Goal: Information Seeking & Learning: Check status

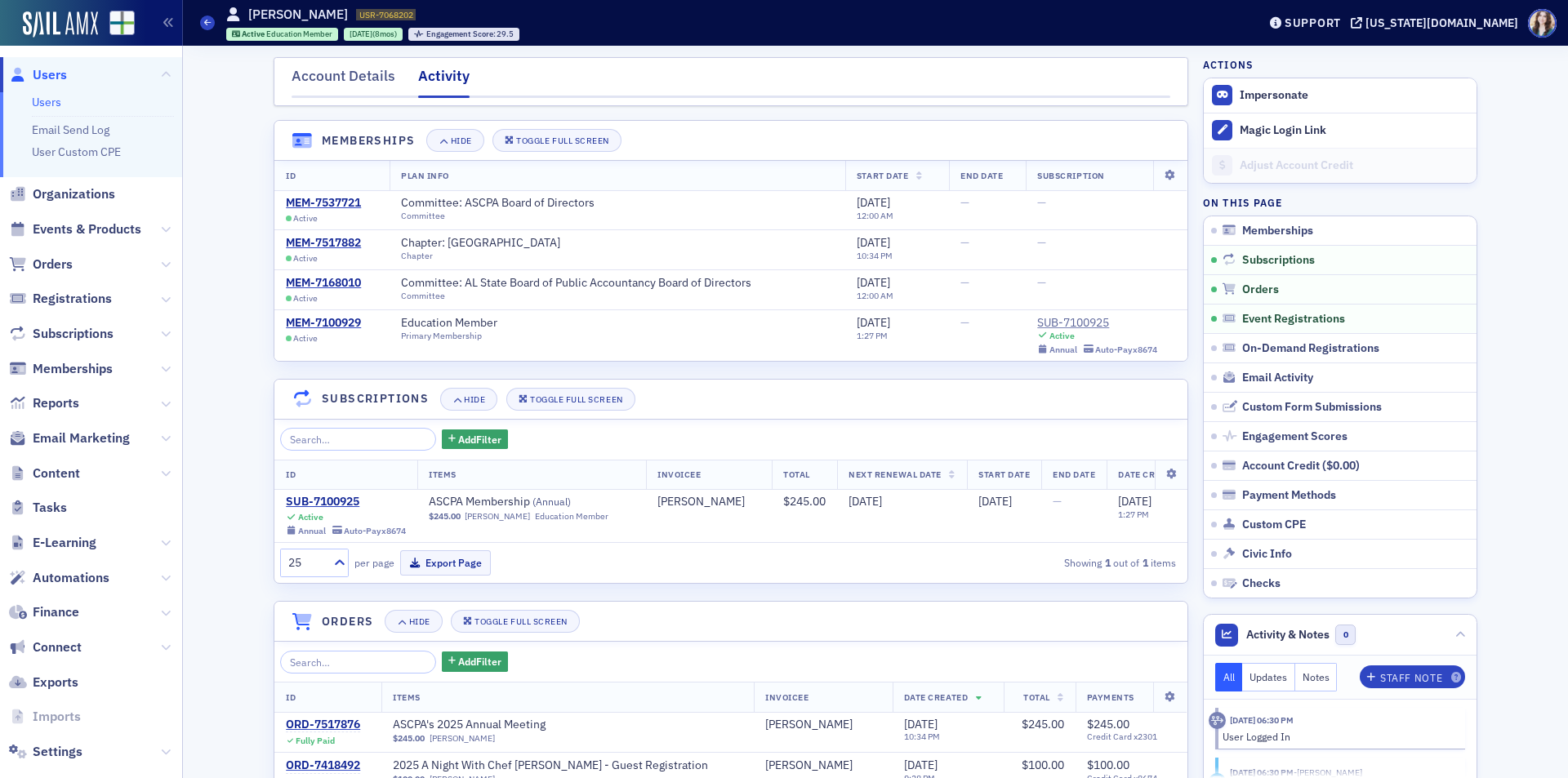
scroll to position [408, 0]
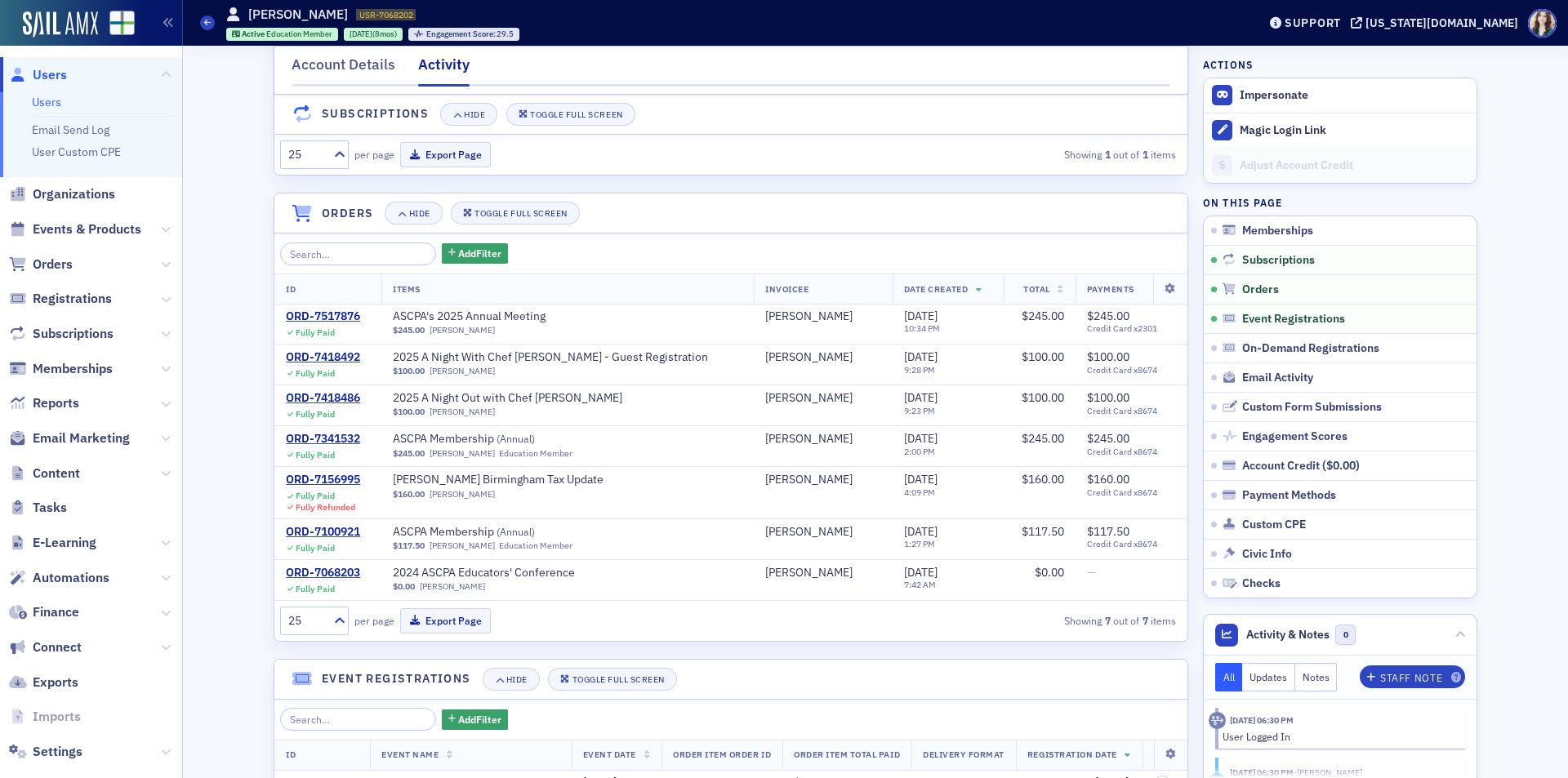
click at [45, 77] on span "Users" at bounding box center [50, 75] width 34 height 18
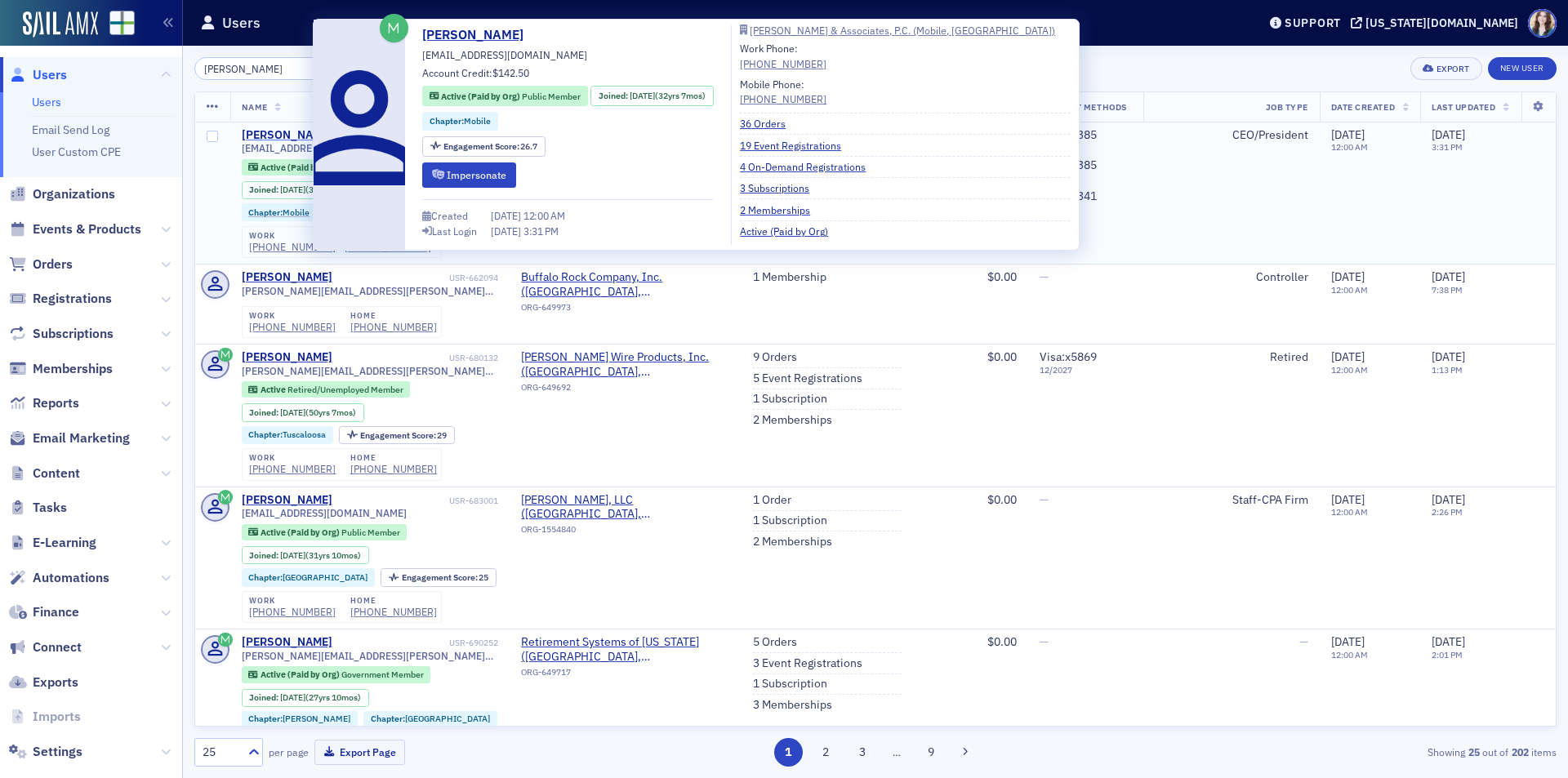
type input "[PERSON_NAME]"
click at [278, 133] on div "[PERSON_NAME]" at bounding box center [287, 136] width 91 height 15
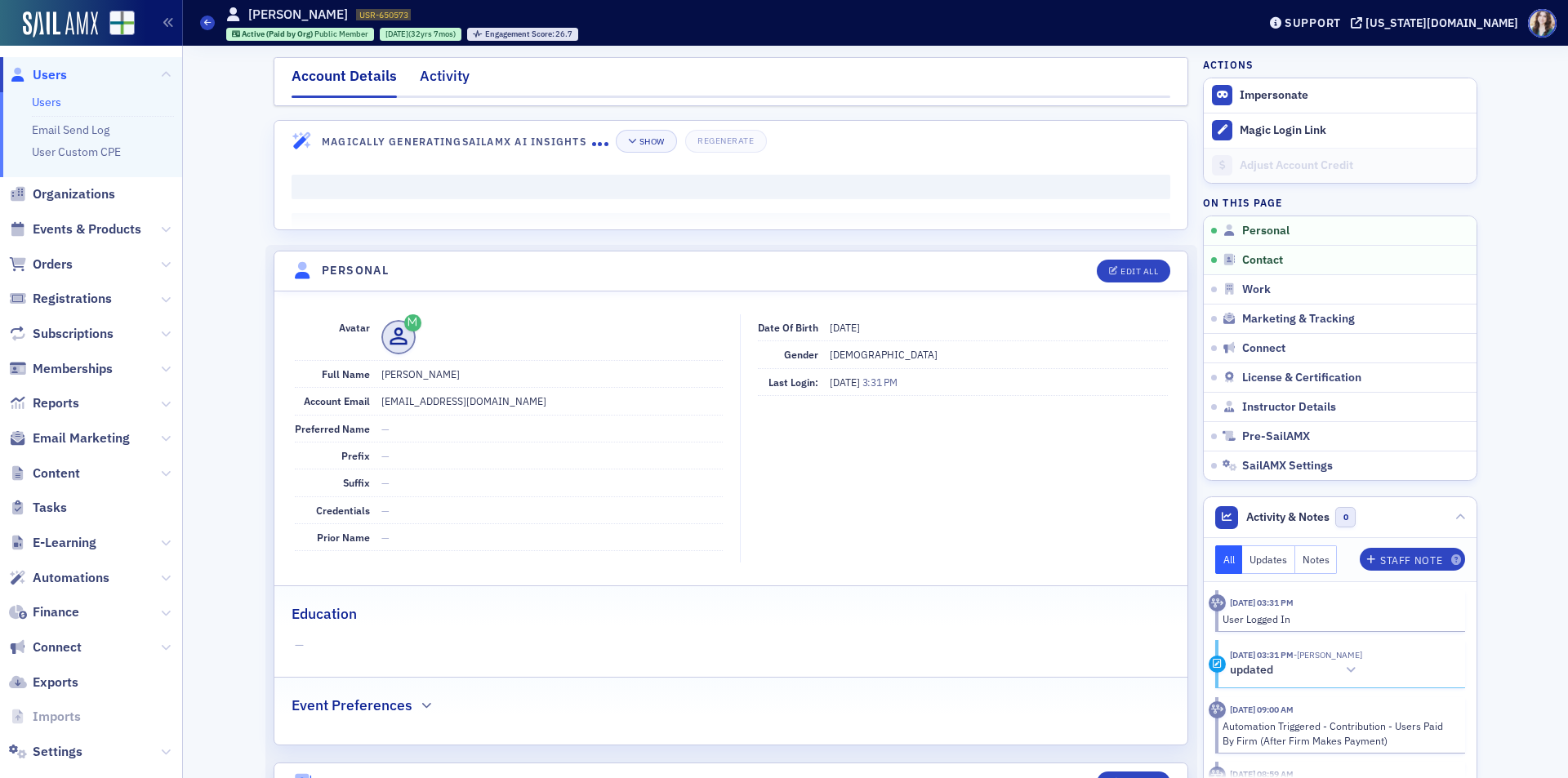
click at [455, 87] on div "Activity" at bounding box center [444, 80] width 50 height 30
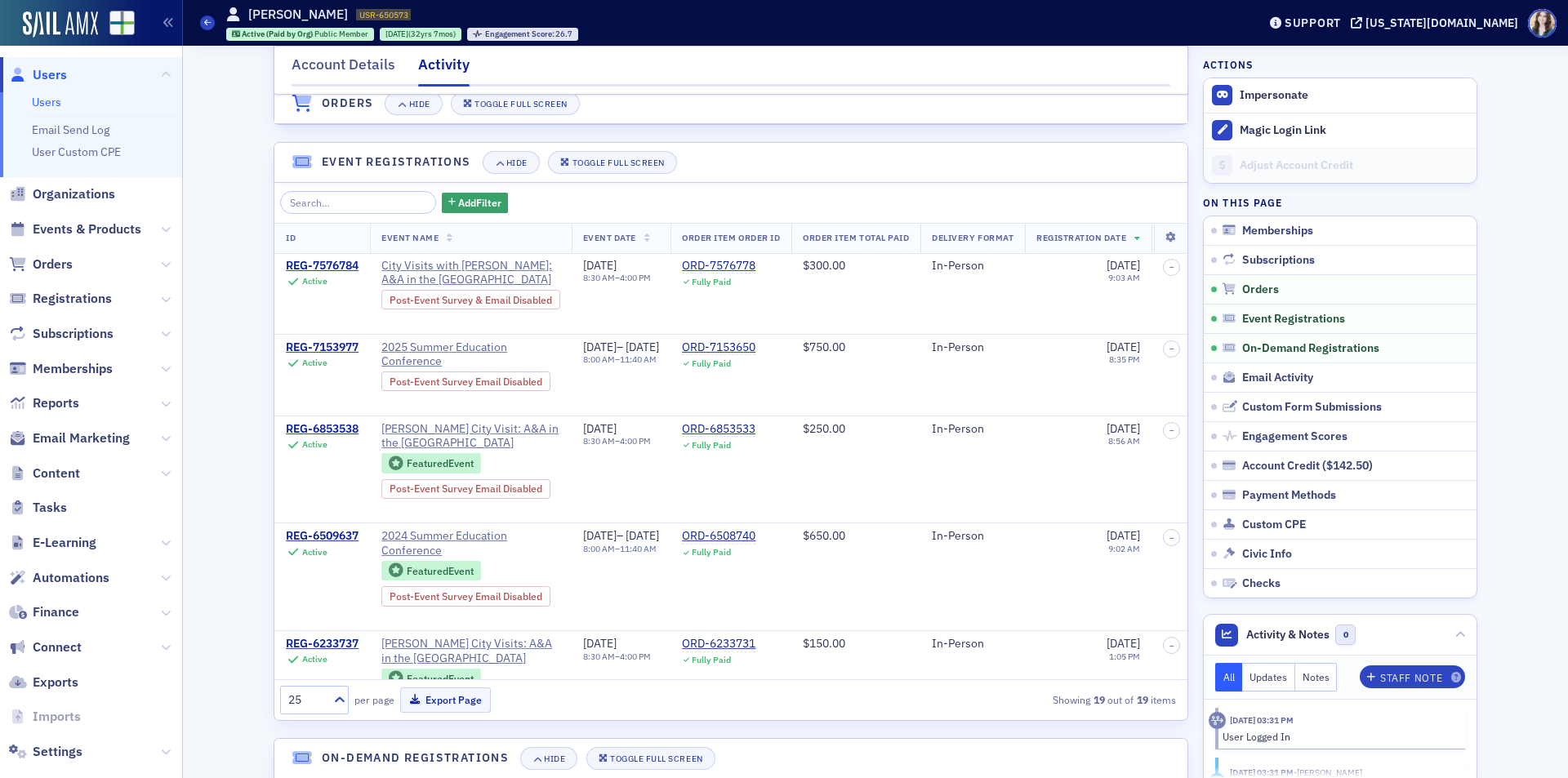
scroll to position [1225, 0]
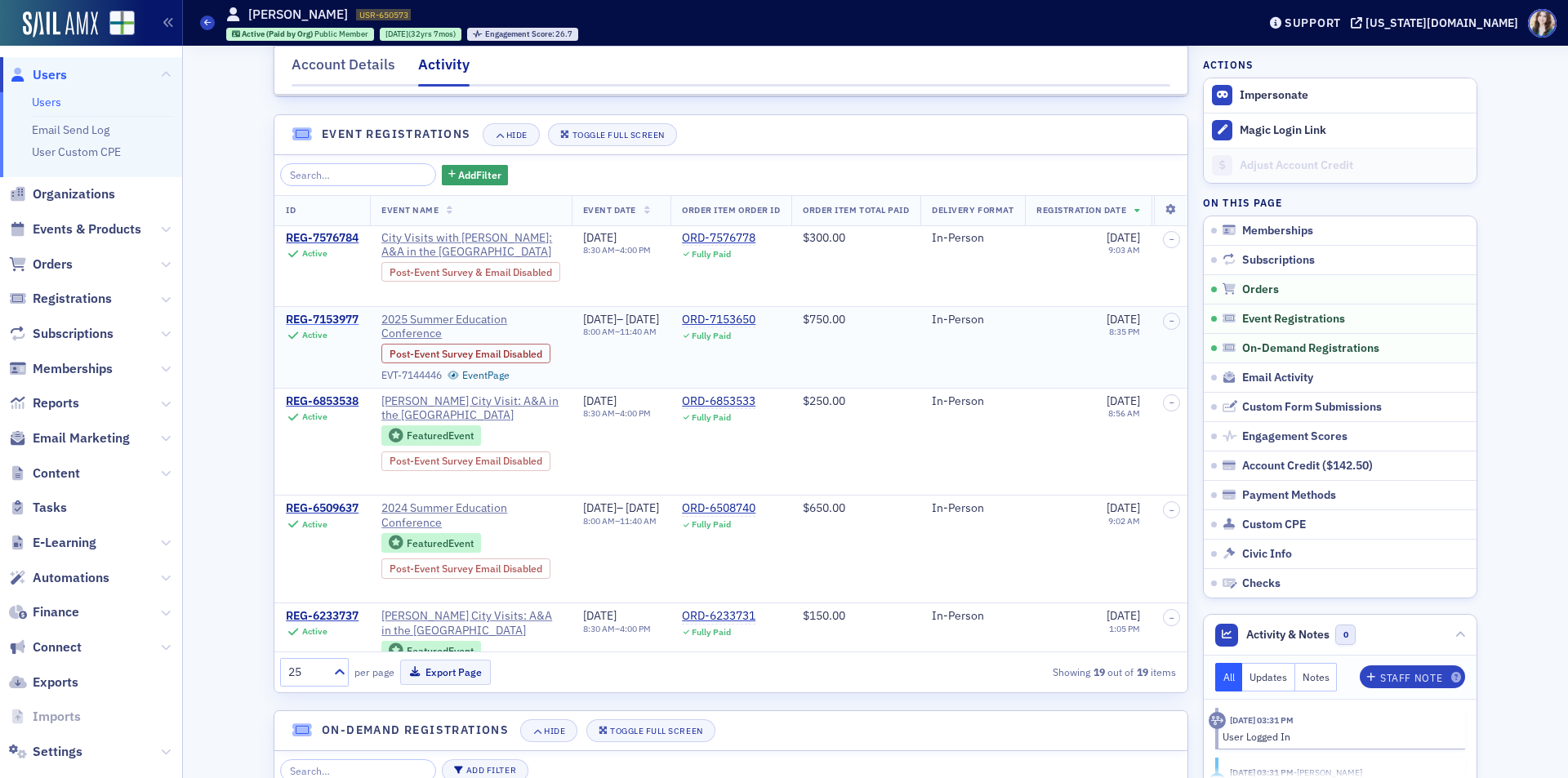
click at [315, 328] on div "REG-7153977" at bounding box center [322, 320] width 73 height 15
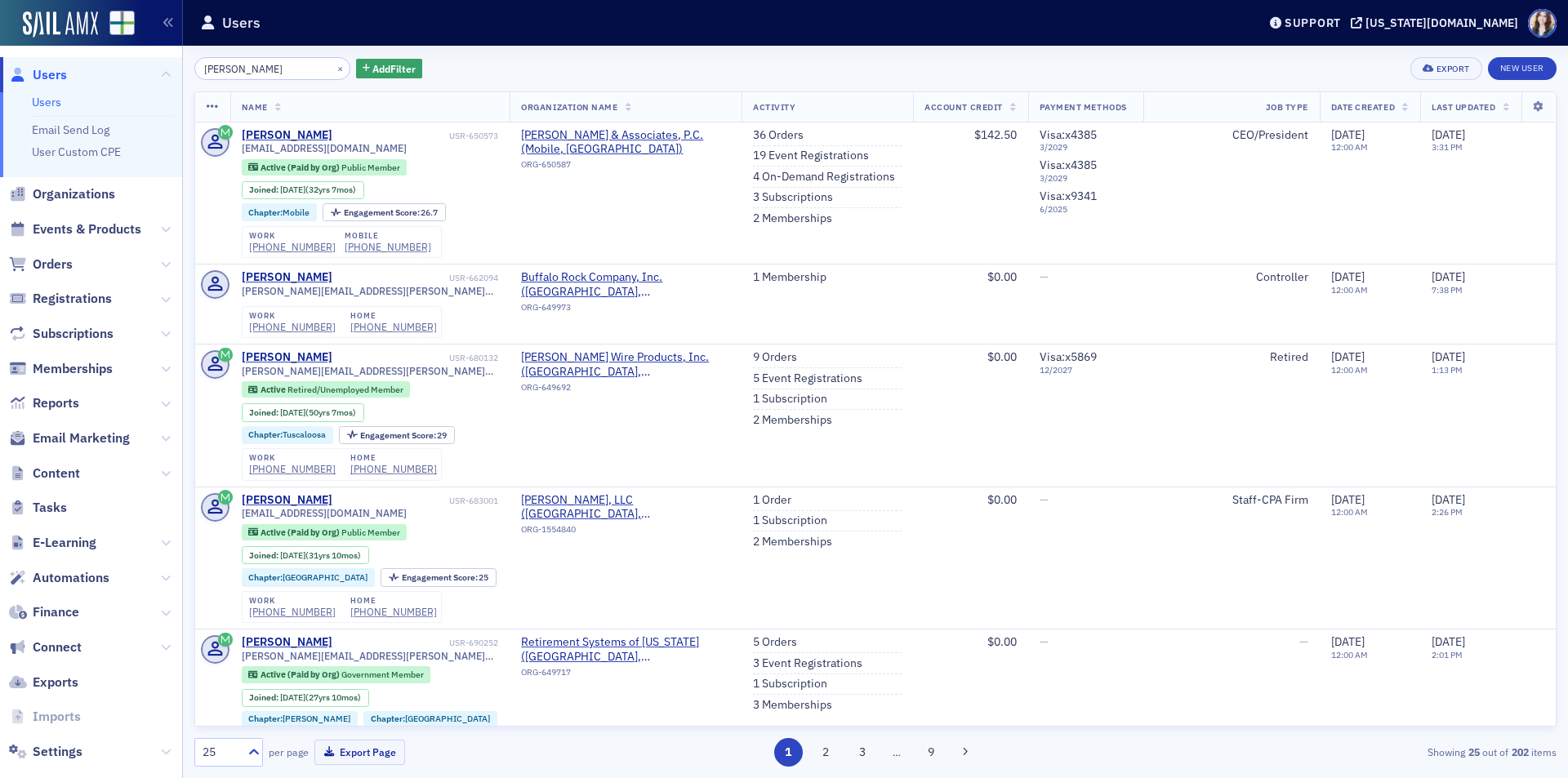
drag, startPoint x: 289, startPoint y: 68, endPoint x: 163, endPoint y: 76, distance: 126.3
click at [163, 76] on div "Users Users Email Send Log User Custom CPE Organizations Events & Products Orde…" at bounding box center [784, 389] width 1568 height 778
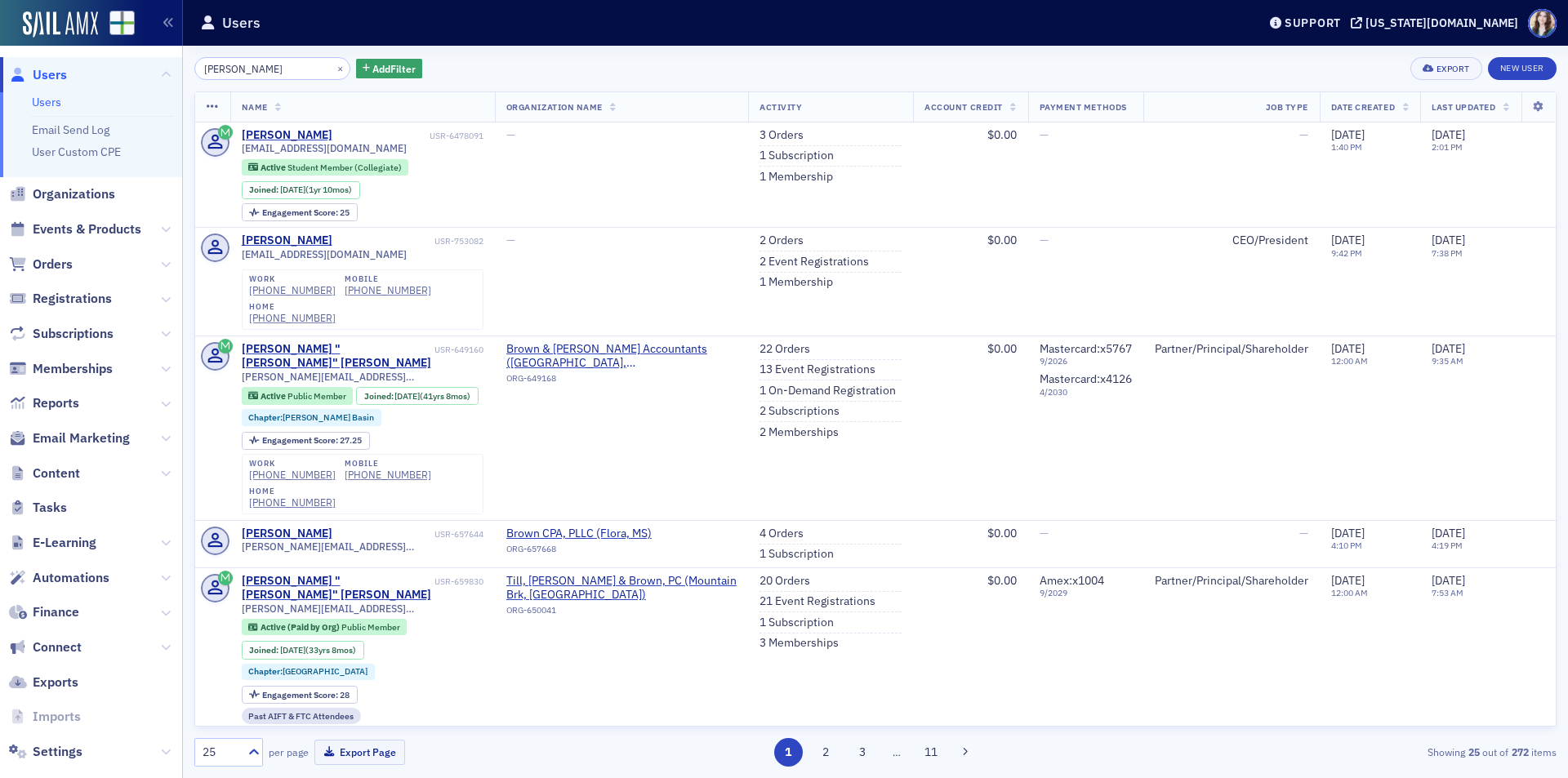
drag, startPoint x: 202, startPoint y: 68, endPoint x: 274, endPoint y: 72, distance: 72.1
click at [274, 72] on input "samuel brown" at bounding box center [272, 68] width 156 height 22
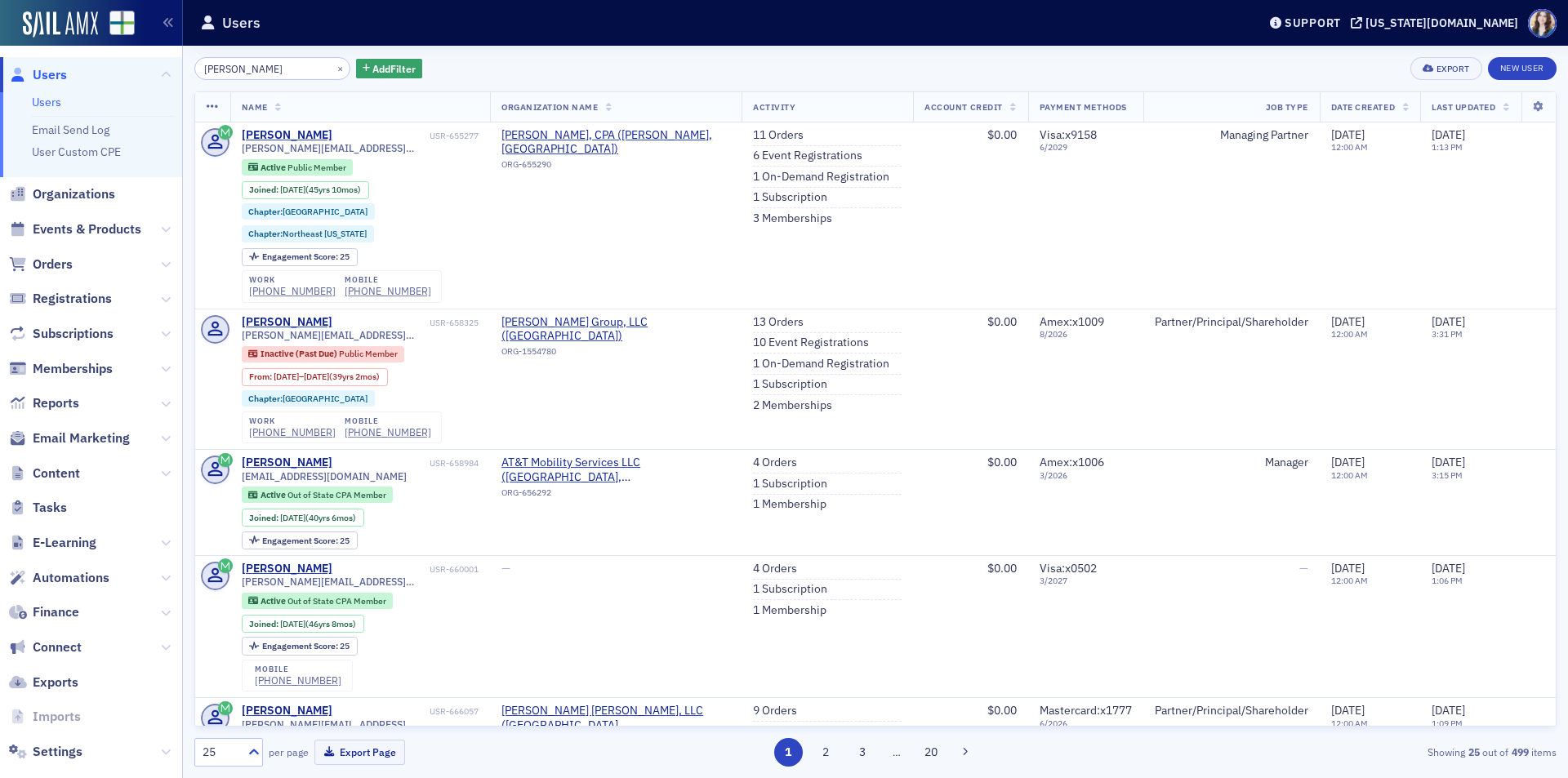
type input "david brennan"
click at [427, 58] on div "david brennan × Add Filter Export New User" at bounding box center [875, 68] width 1362 height 22
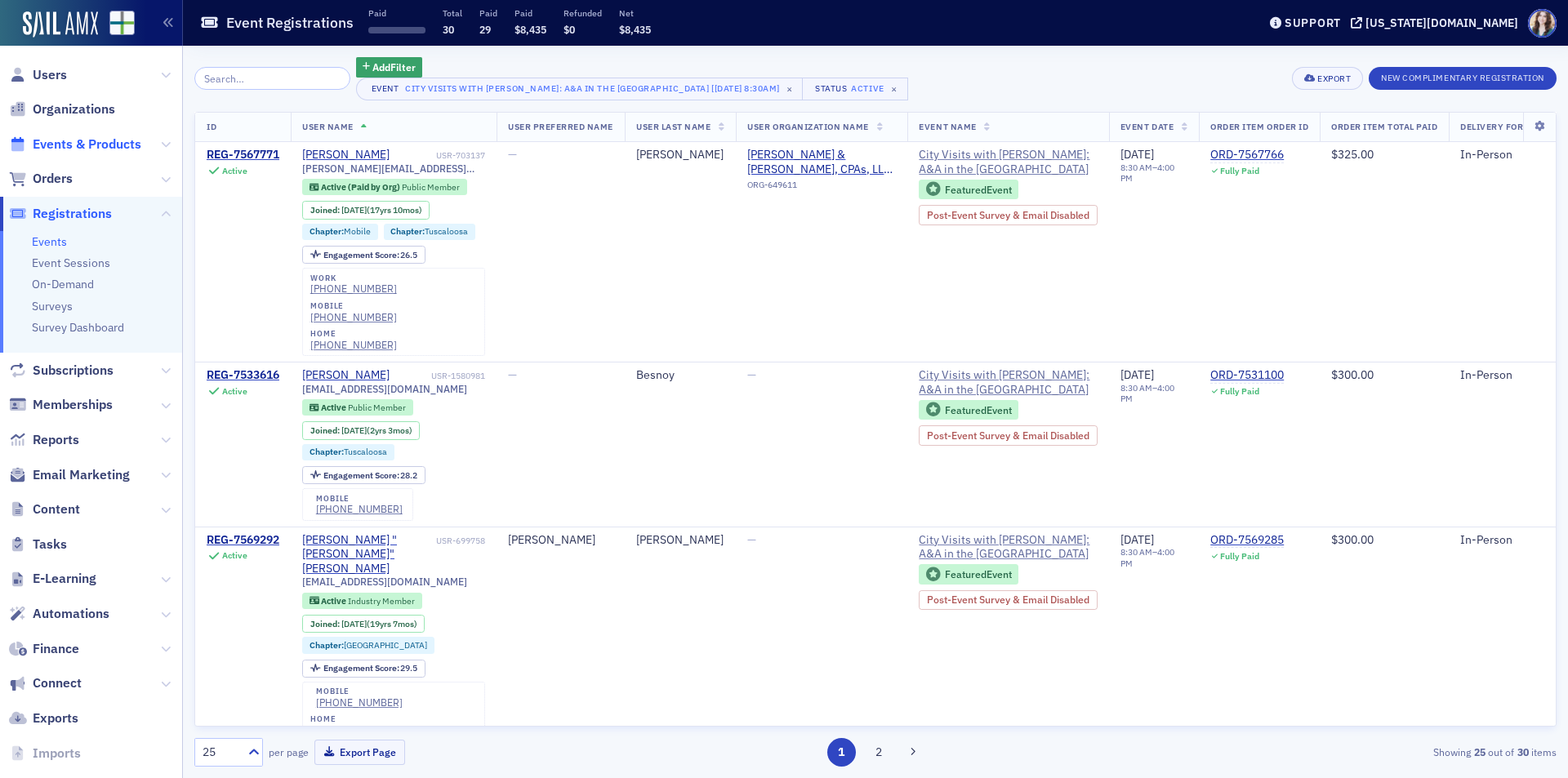
click at [78, 138] on span "Events & Products" at bounding box center [87, 144] width 108 height 18
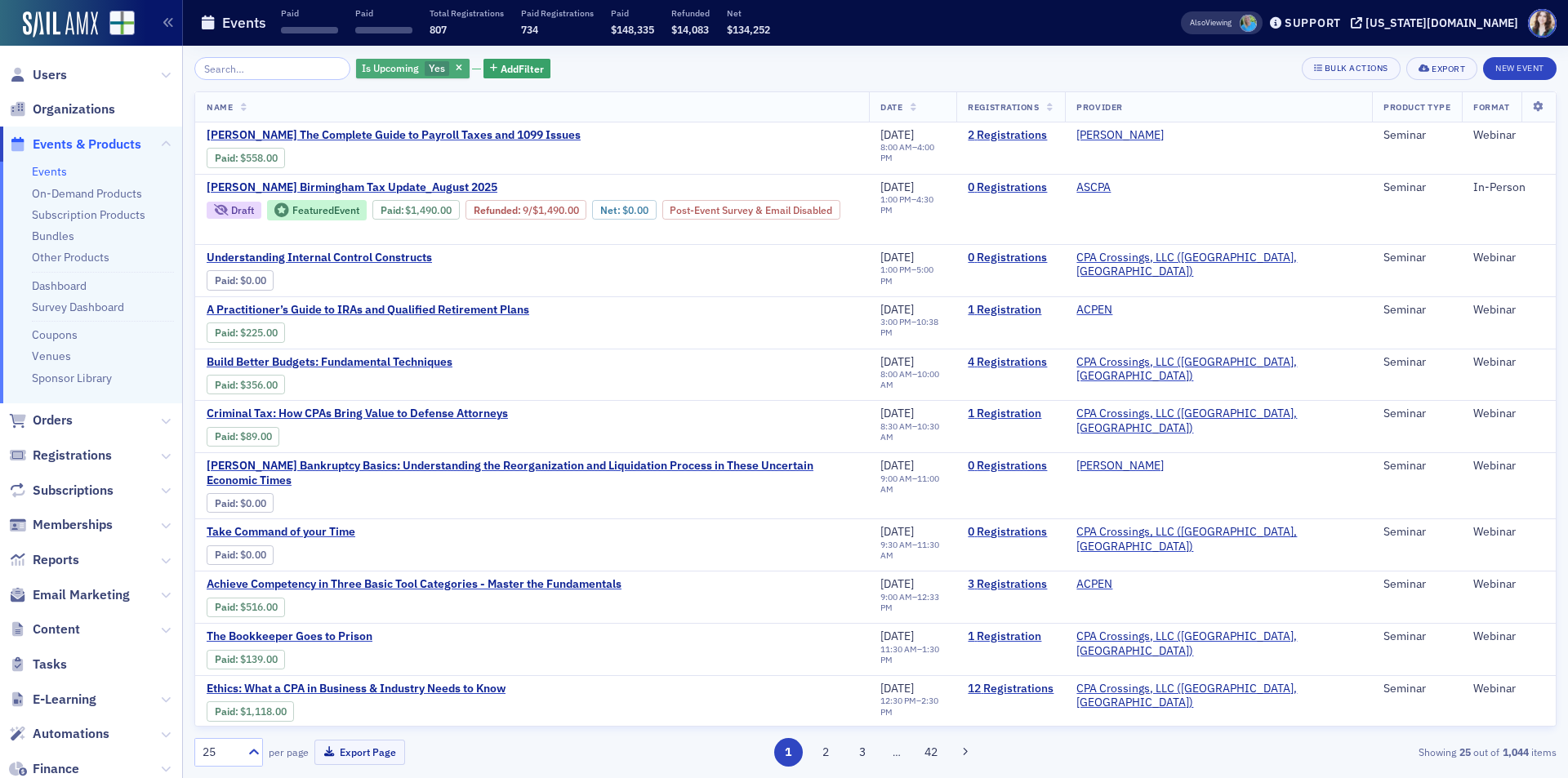
click at [429, 63] on span "Yes" at bounding box center [437, 67] width 17 height 13
click at [521, 66] on input "No" at bounding box center [514, 68] width 15 height 15
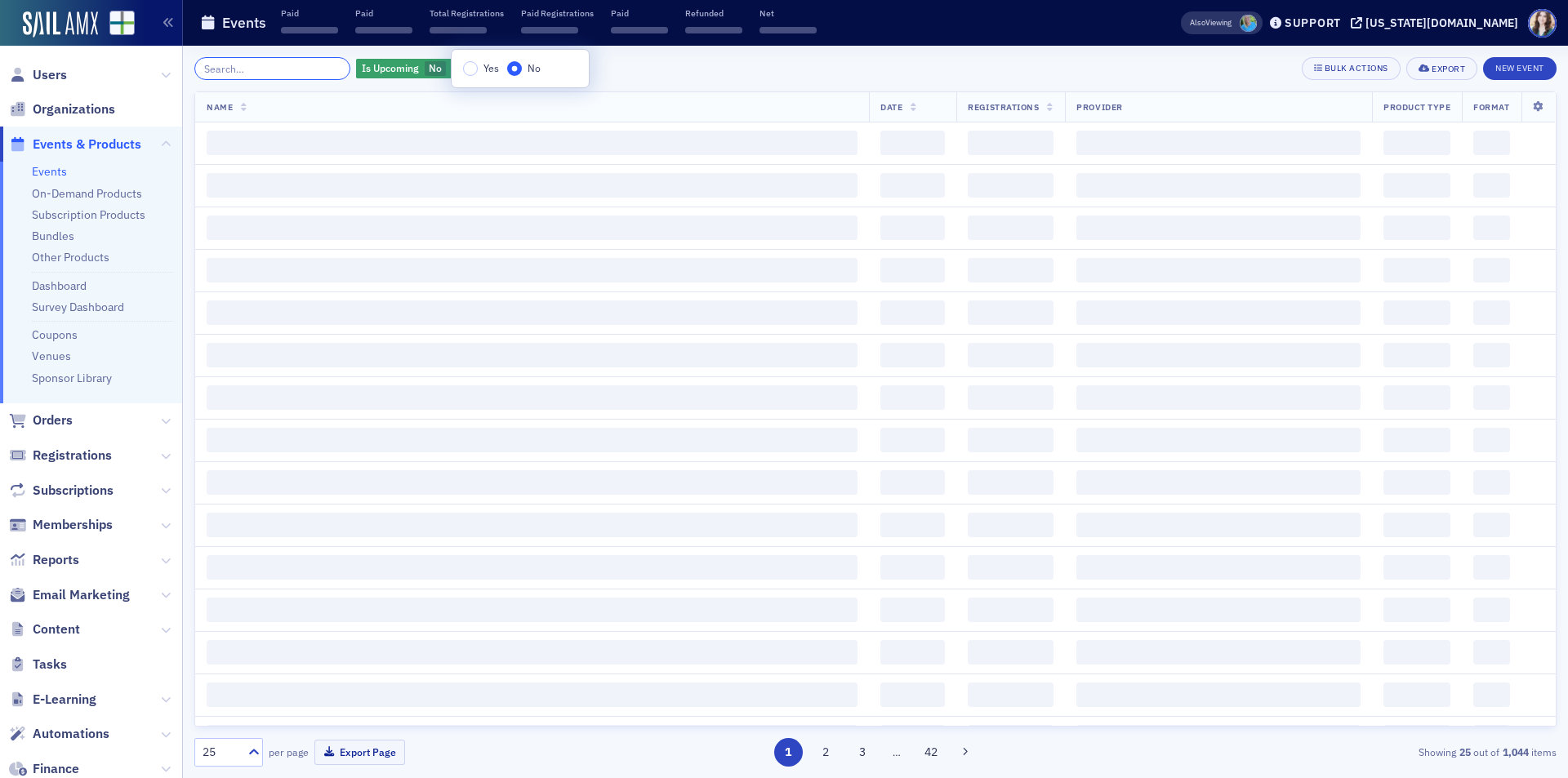
click at [282, 63] on input "search" at bounding box center [272, 68] width 156 height 22
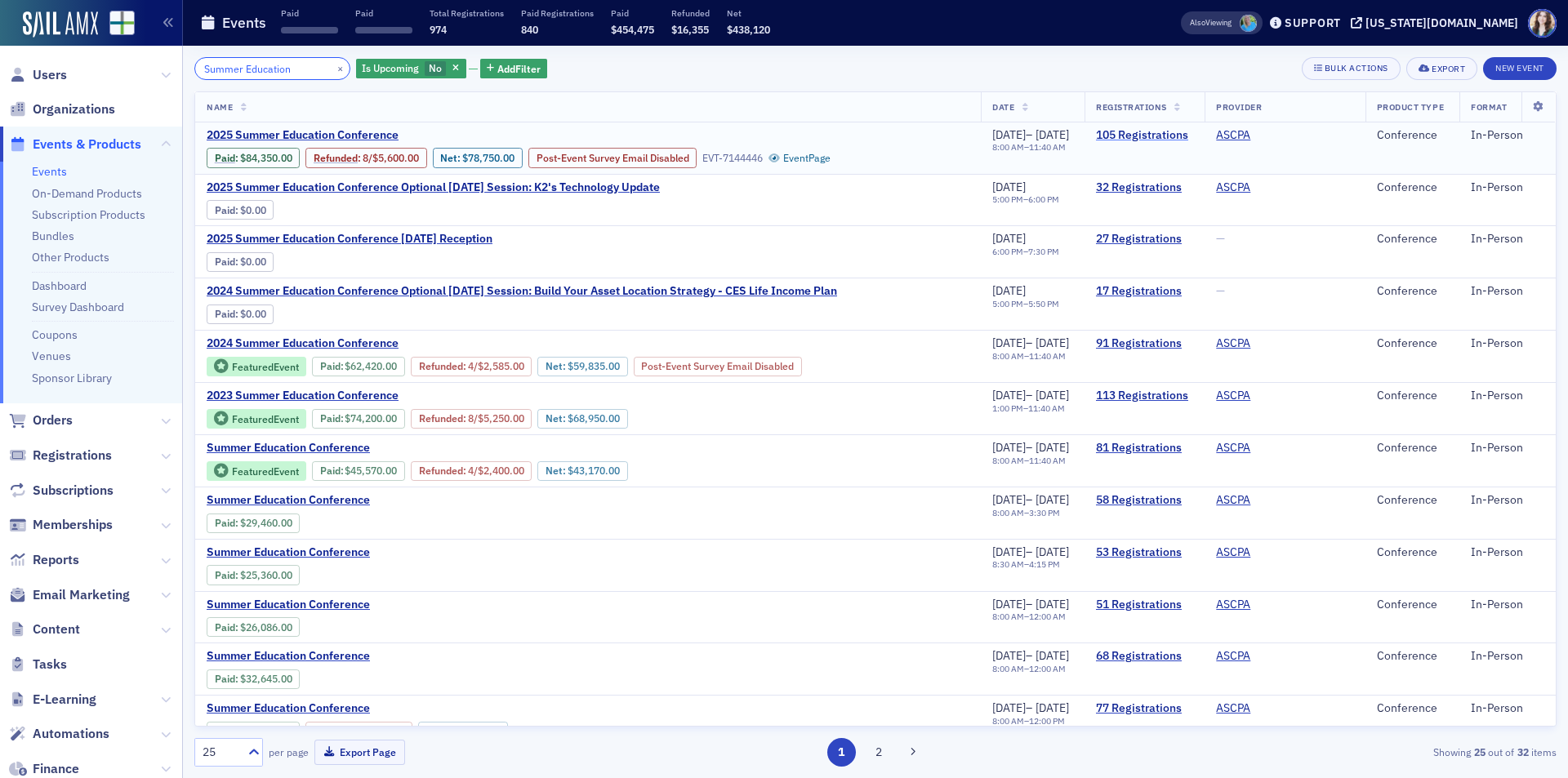
type input "Summer Education"
click at [1165, 133] on link "105 Registrations" at bounding box center [1144, 136] width 97 height 15
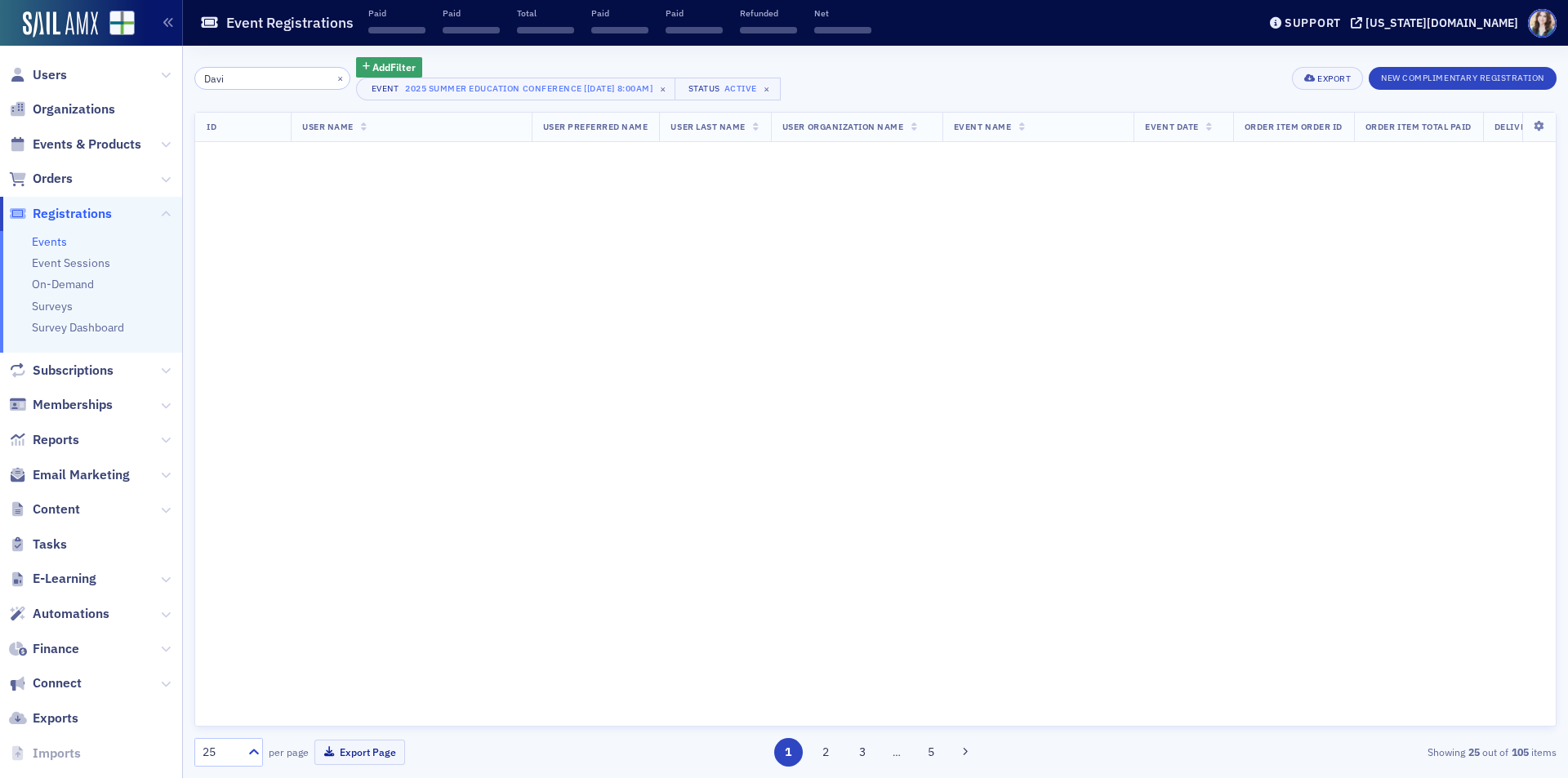
type input "[PERSON_NAME]"
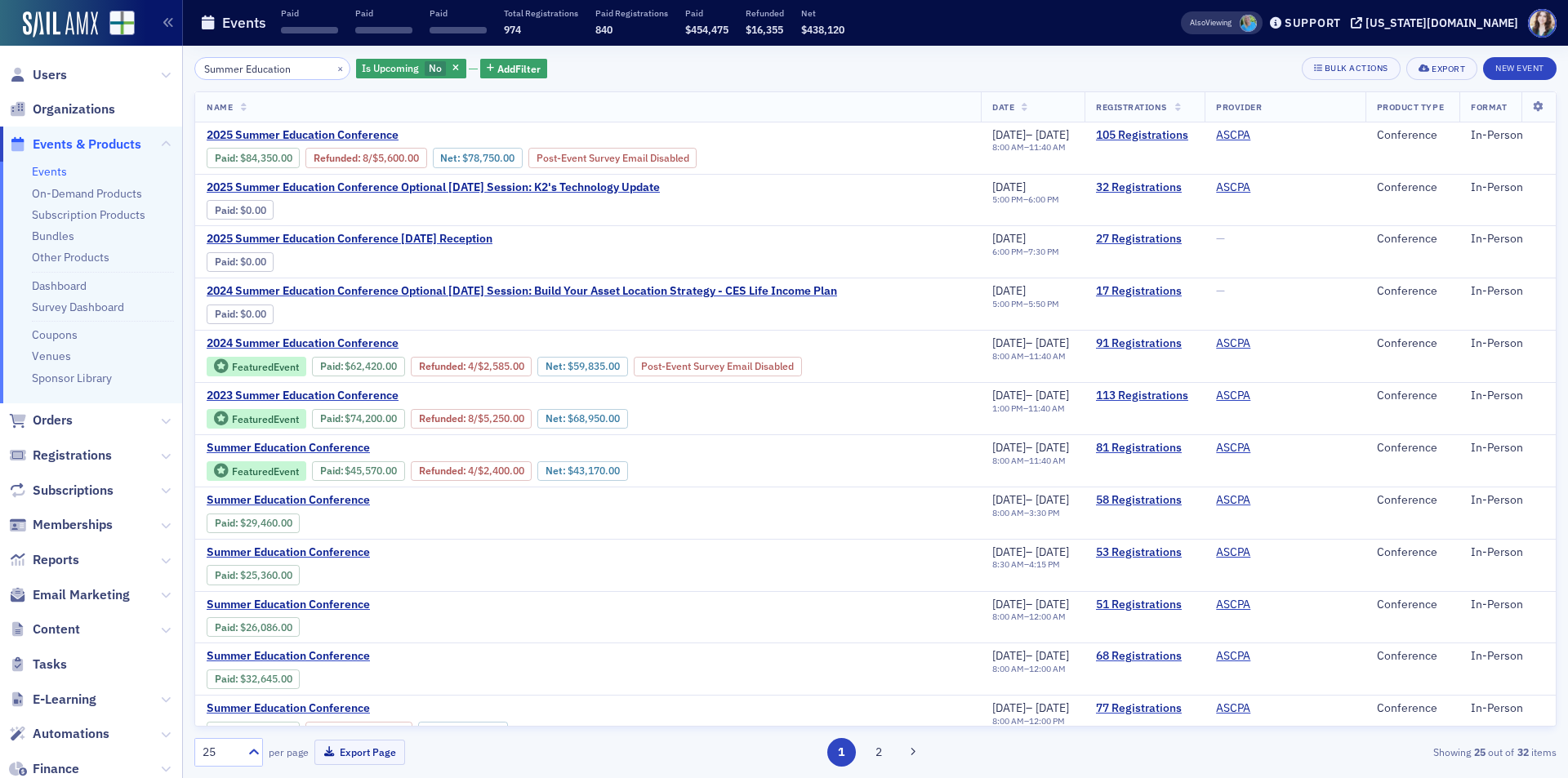
click at [744, 59] on div "Summer Education × Is Upcoming No Add Filter Bulk Actions Export New Event" at bounding box center [875, 68] width 1362 height 22
click at [1171, 184] on link "32 Registrations" at bounding box center [1144, 187] width 97 height 15
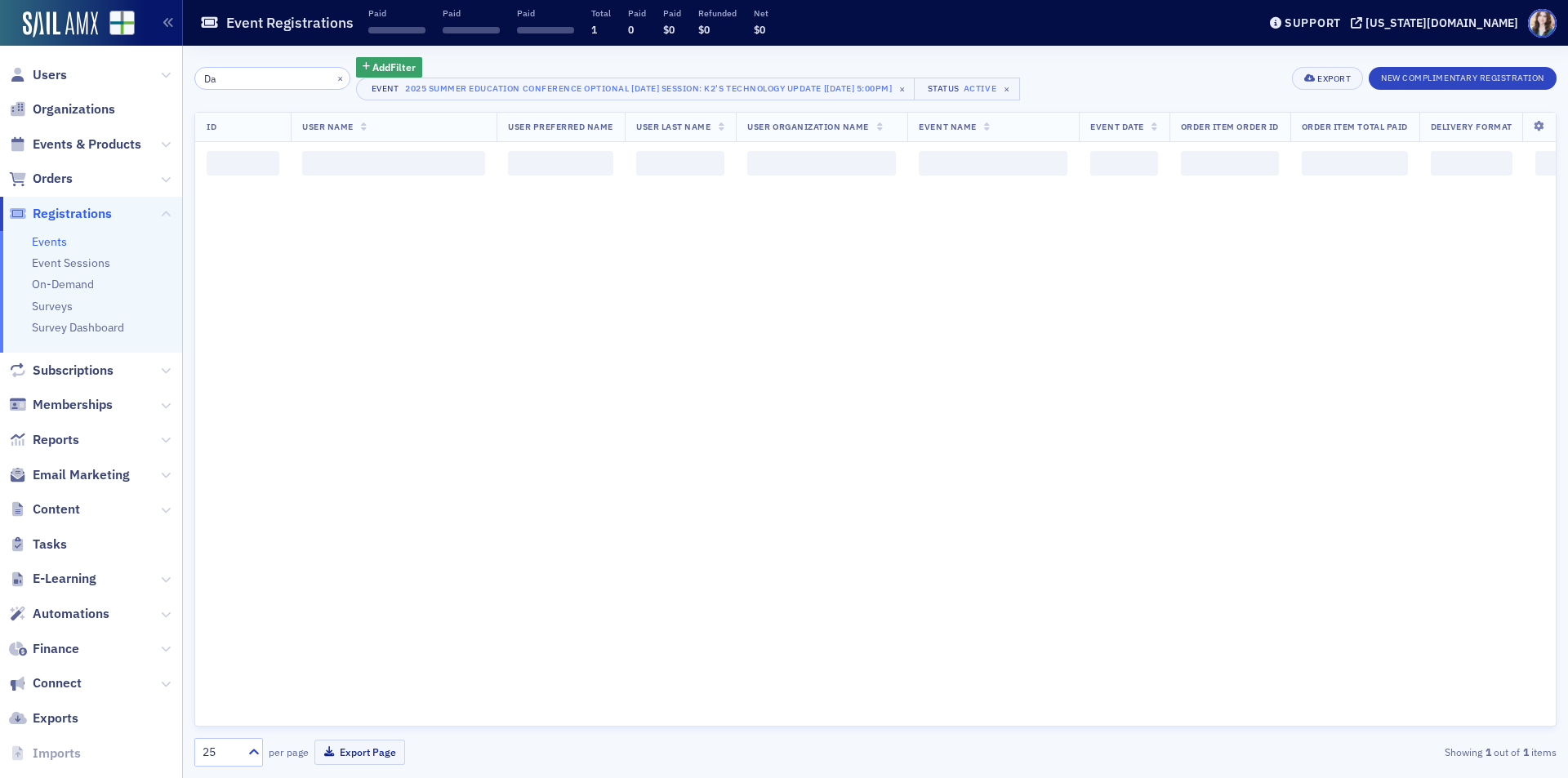
type input "D"
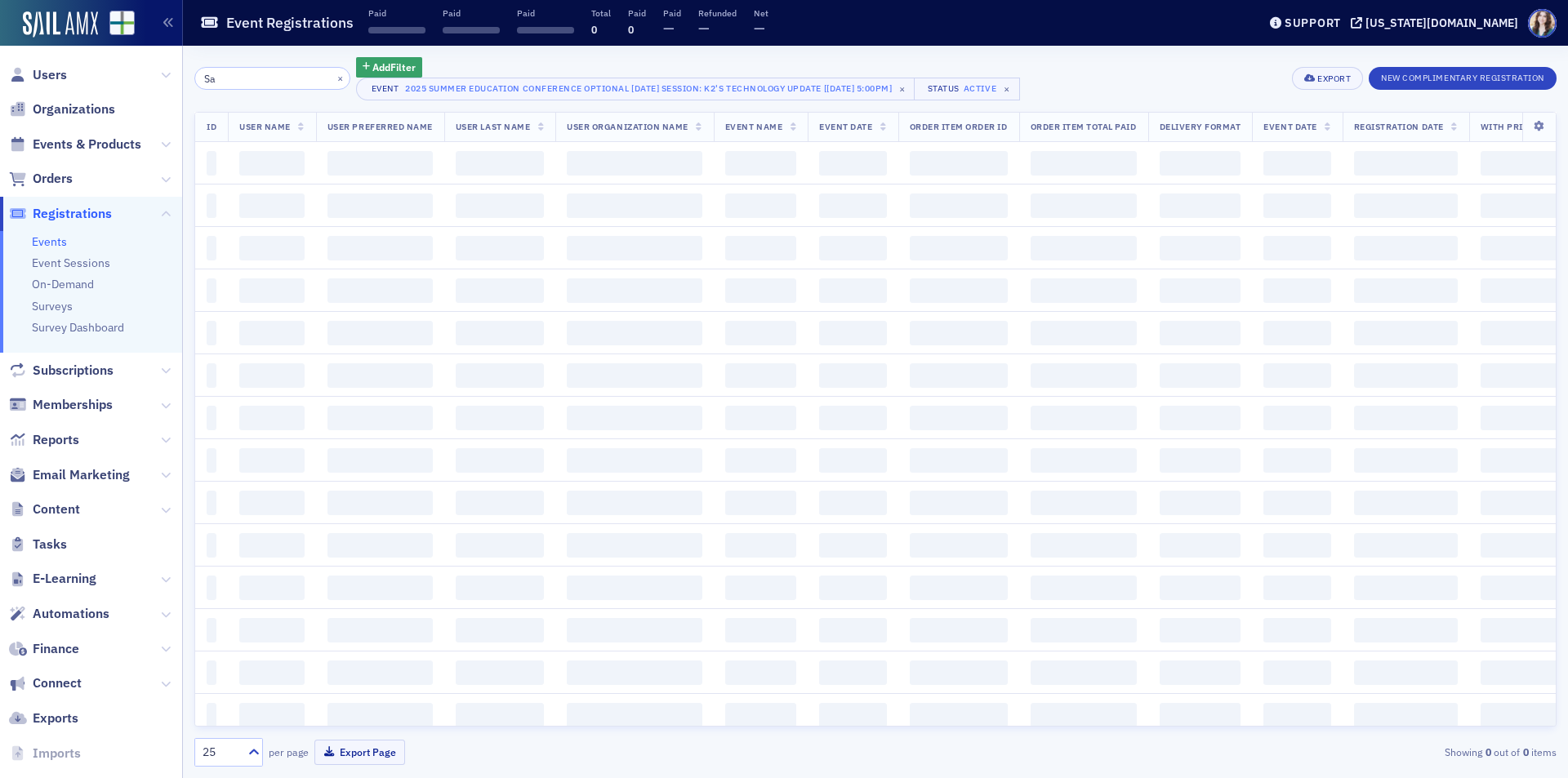
type input "S"
type input "Bre"
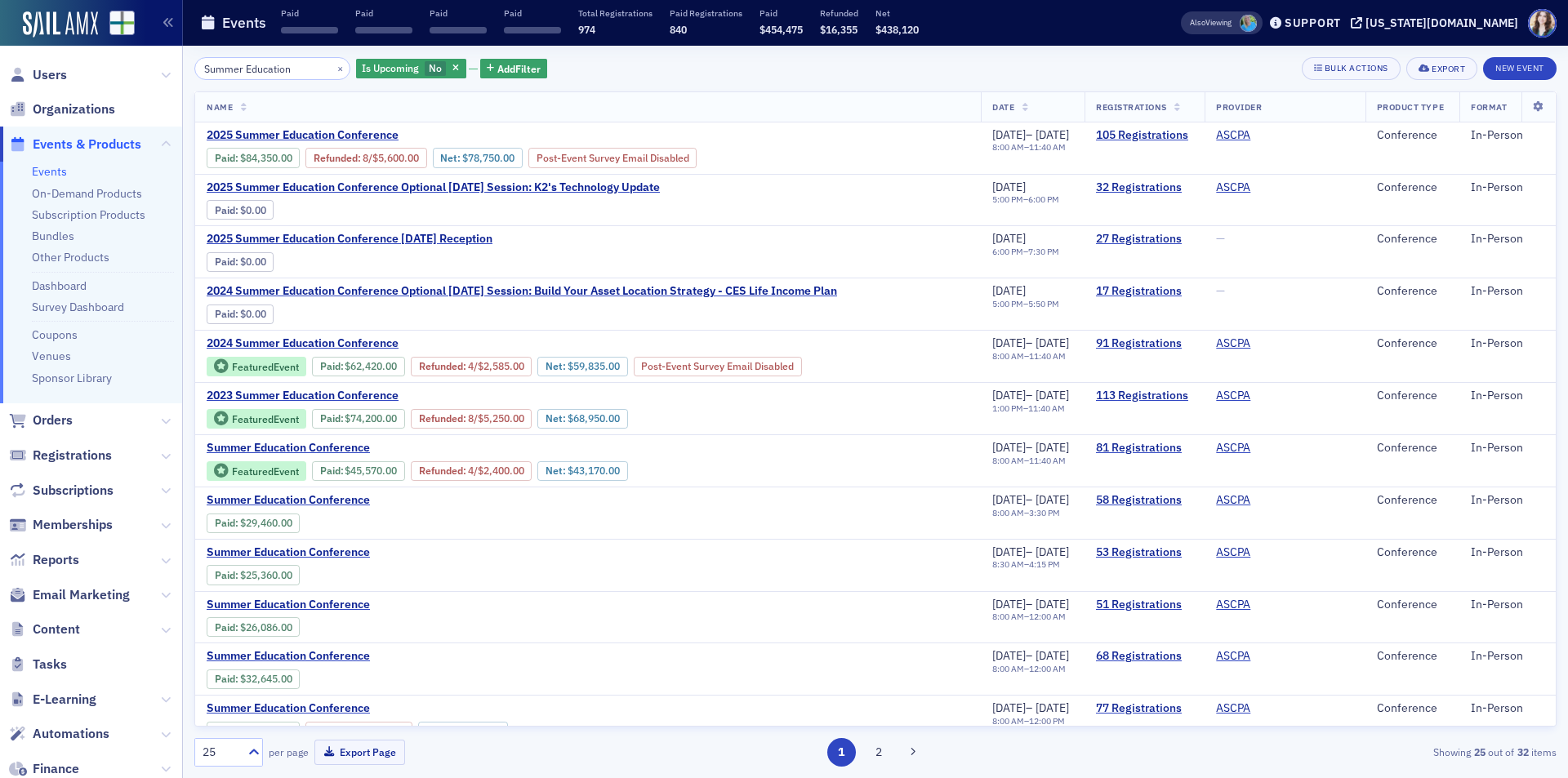
click at [712, 55] on div "Summer Education × Is Upcoming No Add Filter Bulk Actions Export New Event Name…" at bounding box center [875, 412] width 1362 height 733
click at [1151, 130] on link "105 Registrations" at bounding box center [1144, 136] width 97 height 15
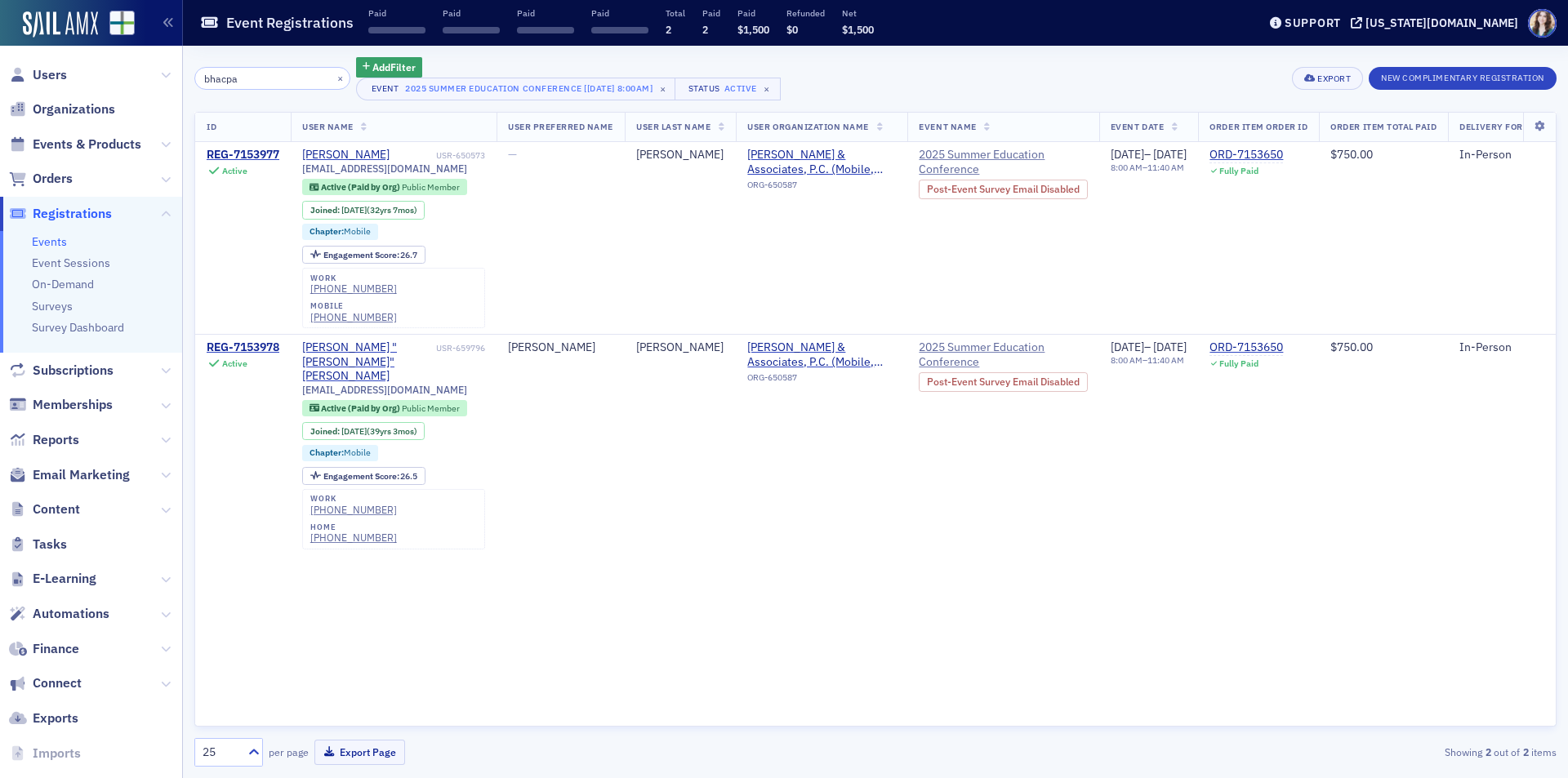
type input "bhacpa"
click at [493, 540] on div "ID User Name User Preferred Name User Last Name User Organization Name Event Na…" at bounding box center [875, 420] width 1362 height 616
click at [252, 340] on div "REG-7153978" at bounding box center [243, 347] width 73 height 15
